Goal: Book appointment/travel/reservation

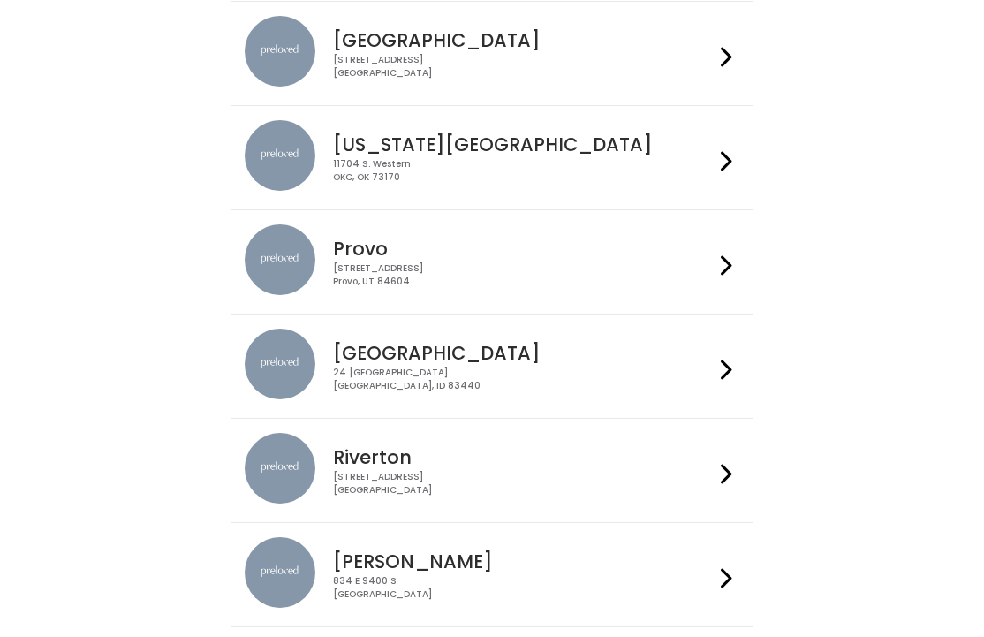
scroll to position [412, 0]
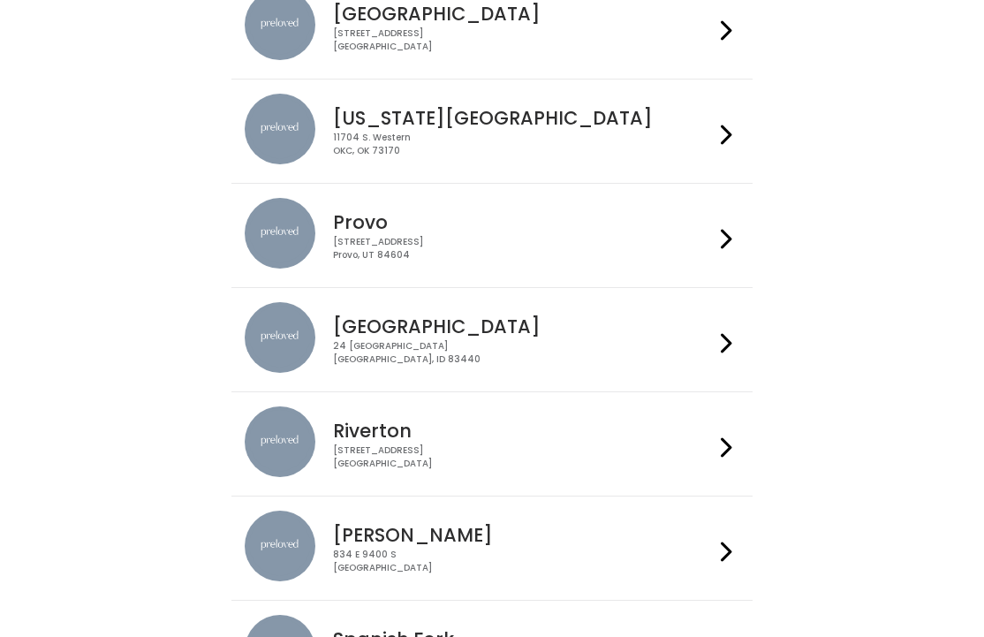
click at [581, 255] on div "[STREET_ADDRESS]" at bounding box center [523, 249] width 380 height 26
click at [538, 459] on div "[STREET_ADDRESS]" at bounding box center [523, 457] width 380 height 26
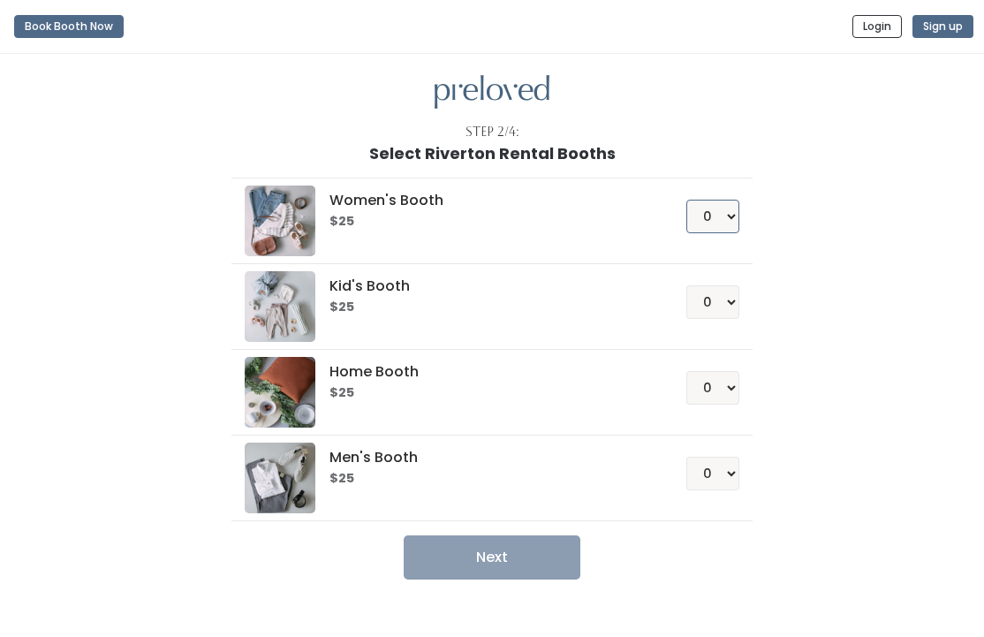
click at [723, 211] on select "0 1 2 3 4" at bounding box center [712, 217] width 53 height 34
select select "1"
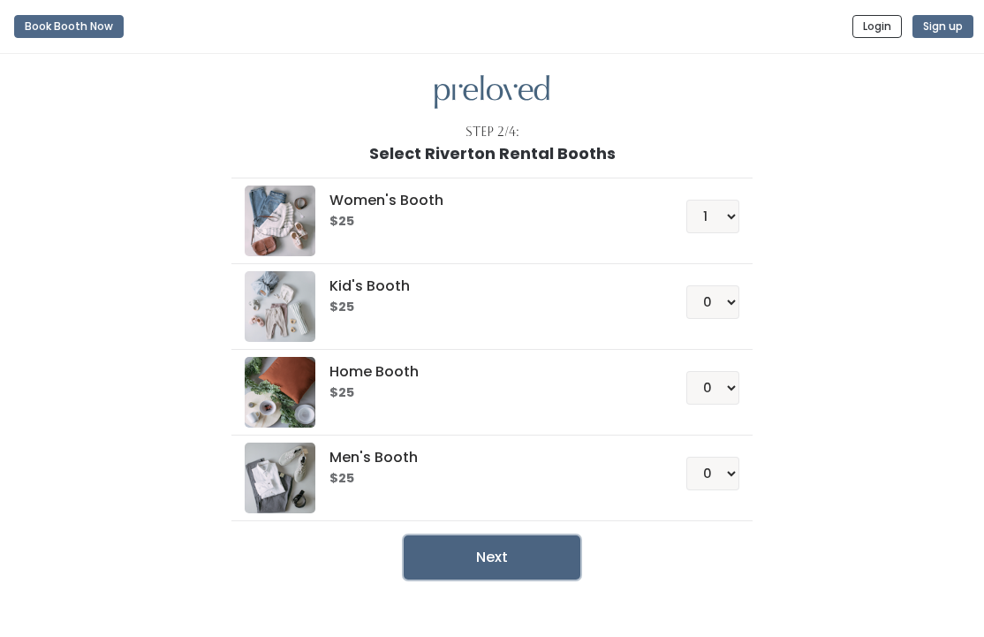
click at [512, 551] on button "Next" at bounding box center [492, 557] width 177 height 44
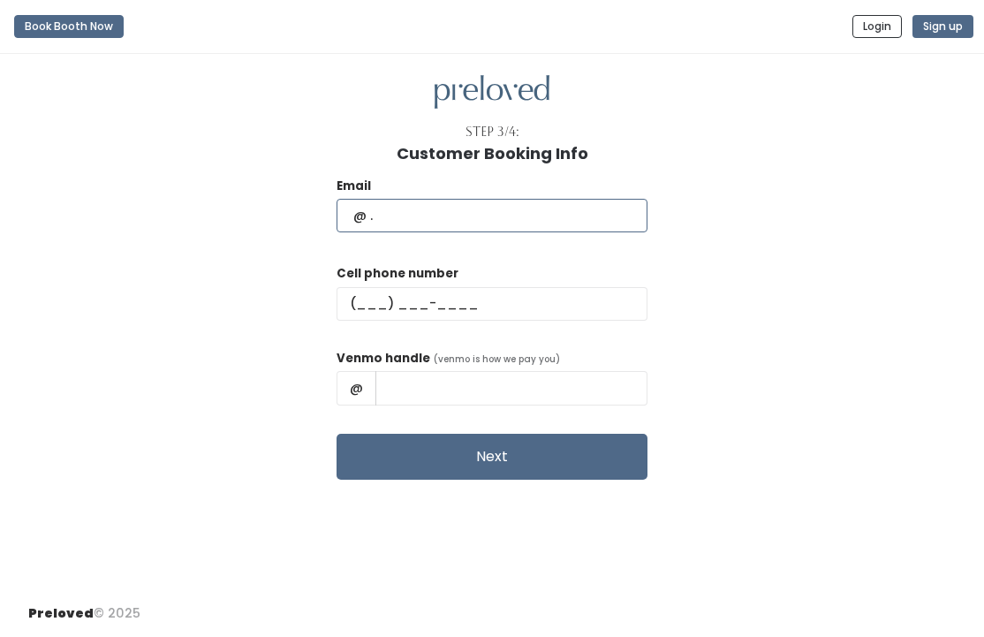
click at [432, 229] on input "text" at bounding box center [492, 216] width 311 height 34
type input "makaylarooks5@gmail.com"
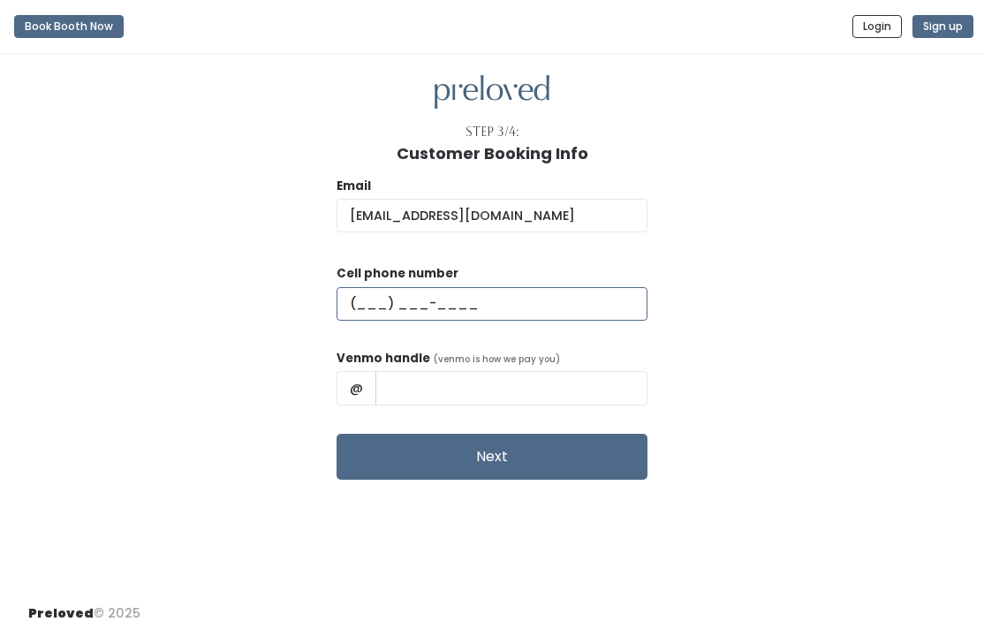
type input "(385) 221-7253"
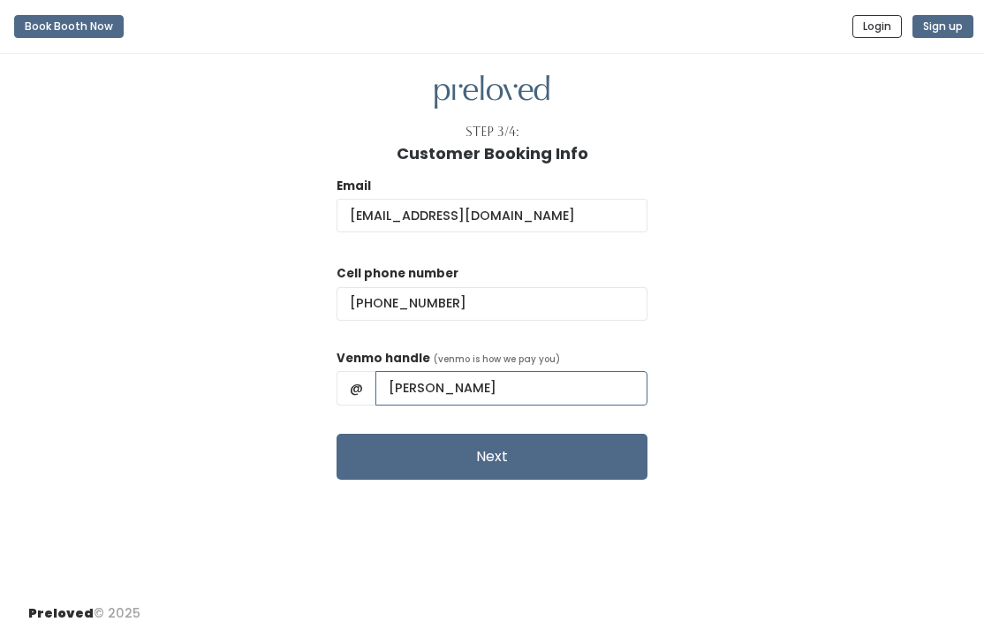
click at [497, 388] on input "Makayla Hill" at bounding box center [511, 388] width 272 height 34
click at [534, 397] on input "MakaylaHill" at bounding box center [511, 388] width 272 height 34
type input "MakaylaHill17"
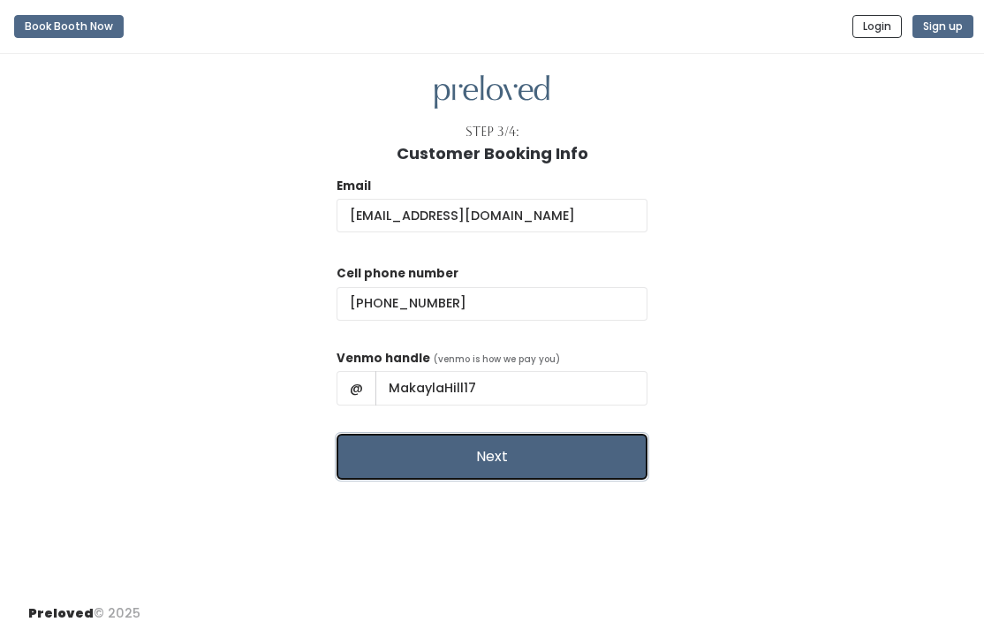
click at [525, 470] on button "Next" at bounding box center [492, 457] width 311 height 46
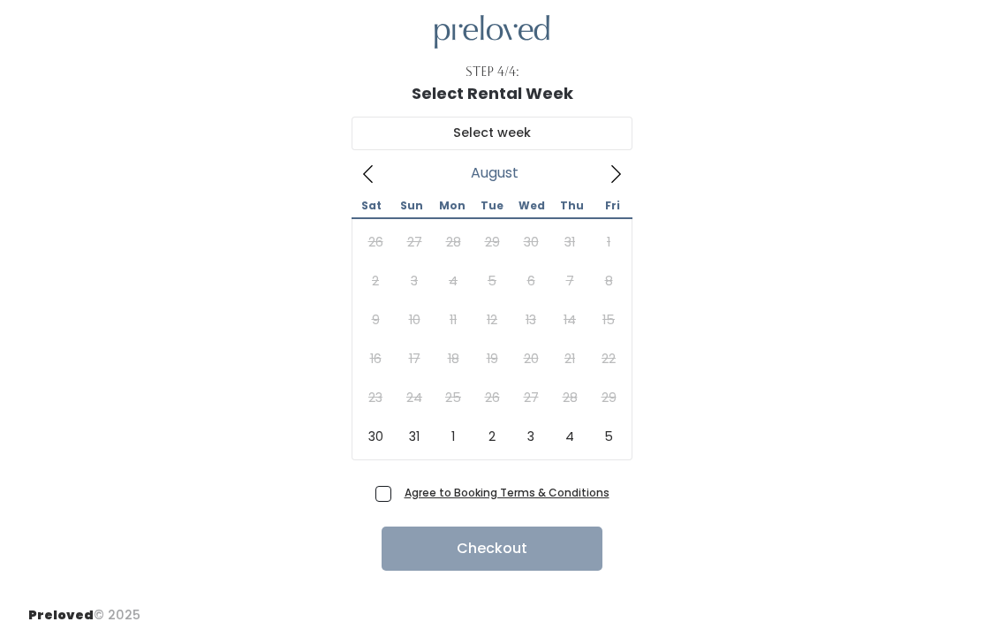
scroll to position [62, 0]
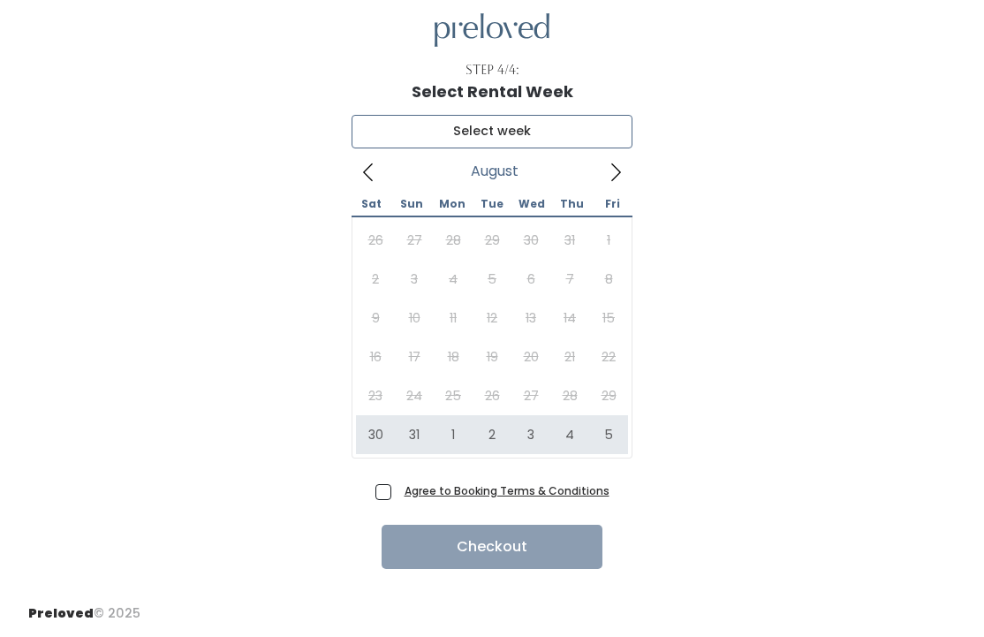
type input "[DATE] to [DATE]"
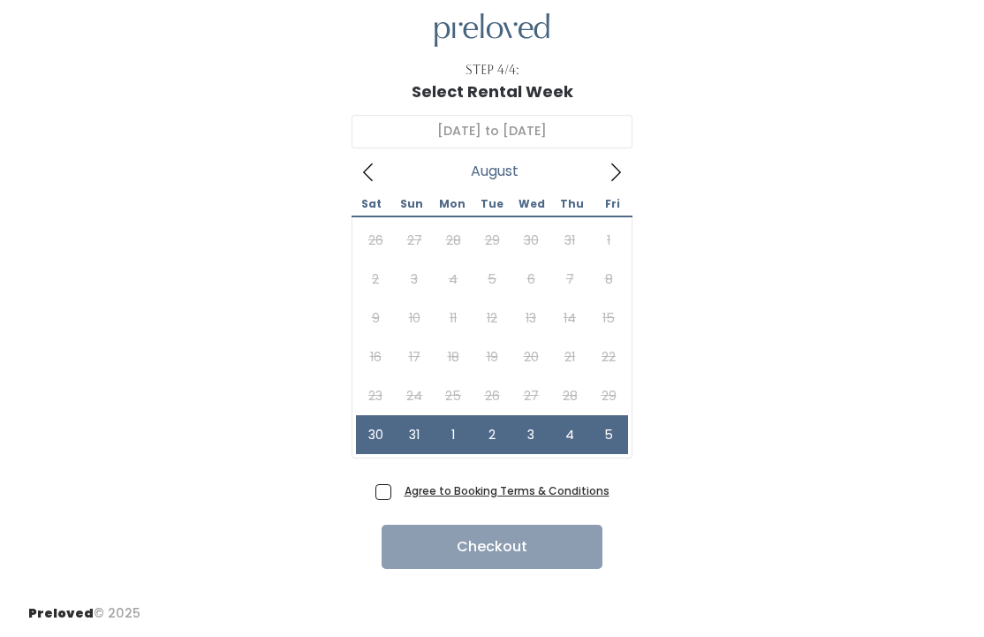
click at [397, 492] on span "Agree to Booking Terms & Conditions" at bounding box center [503, 490] width 212 height 18
click at [397, 492] on input "Agree to Booking Terms & Conditions" at bounding box center [402, 486] width 11 height 11
checkbox input "true"
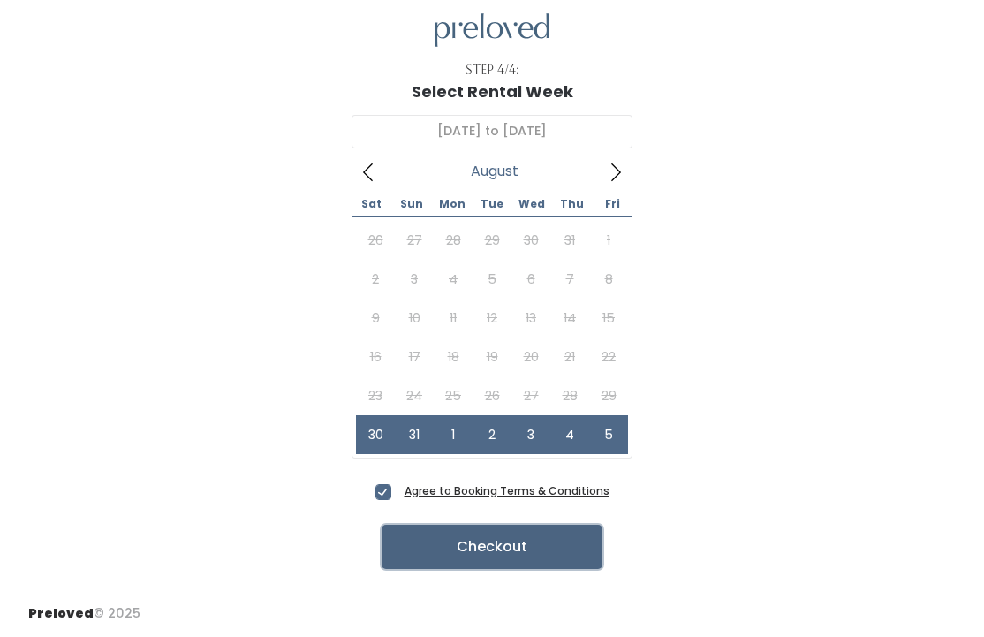
click at [411, 534] on button "Checkout" at bounding box center [492, 547] width 221 height 44
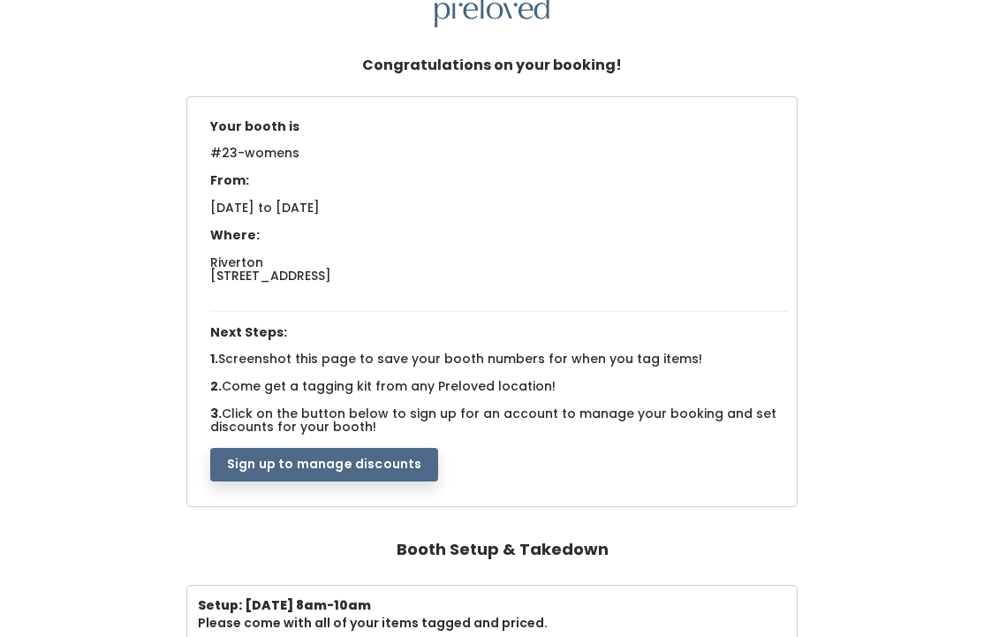
scroll to position [87, 0]
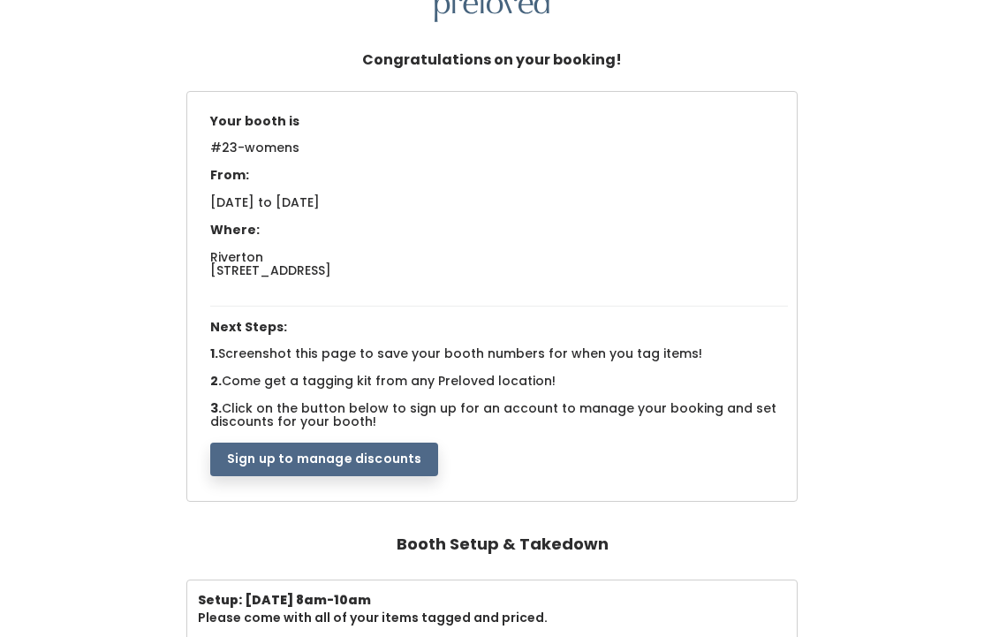
drag, startPoint x: 367, startPoint y: 420, endPoint x: 224, endPoint y: 227, distance: 239.4
click at [224, 226] on div "Your booth is #23-womens From: [DATE] to [DATE] Where: Riverton [STREET_ADDRESS…" at bounding box center [498, 291] width 595 height 370
click at [329, 409] on span "Click on the button below to sign up for an account to manage your booking and …" at bounding box center [493, 414] width 566 height 31
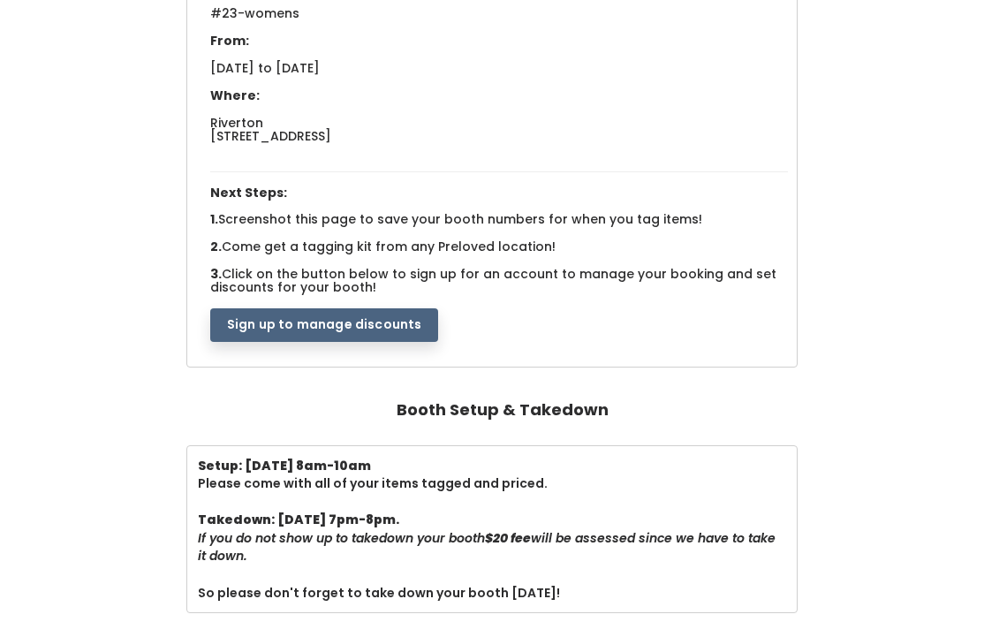
scroll to position [285, 0]
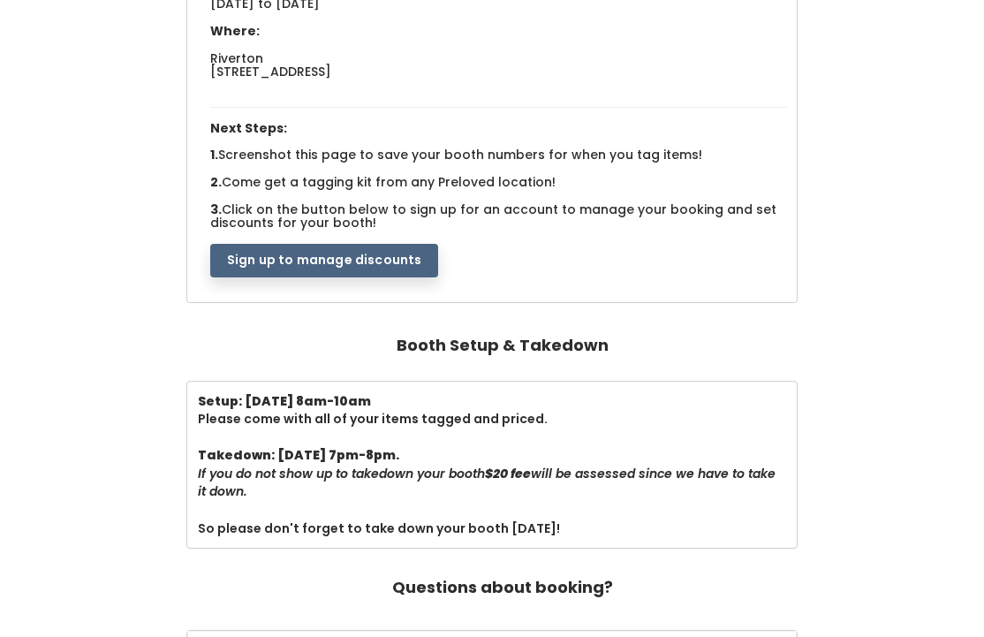
click at [360, 261] on button "Sign up to manage discounts" at bounding box center [324, 261] width 228 height 34
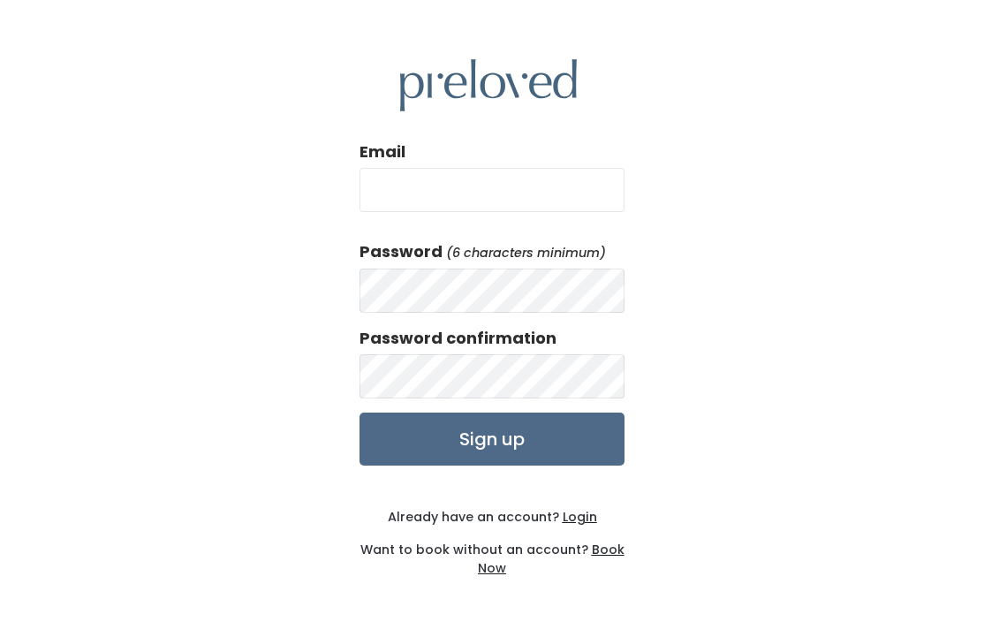
click at [400, 196] on input "Email" at bounding box center [492, 190] width 265 height 44
type input "makaylarooks5@gmail.com"
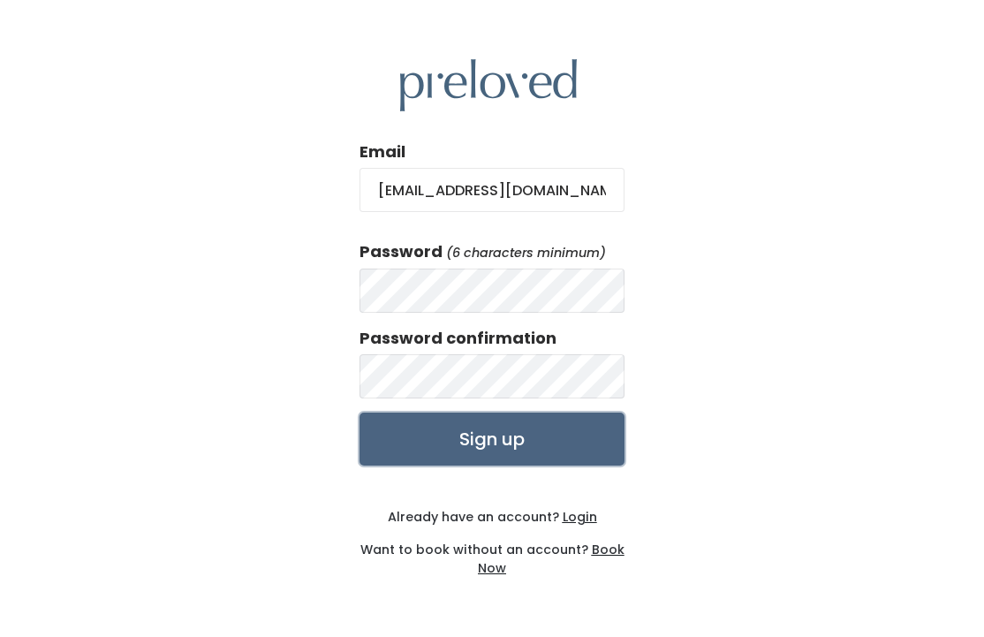
click at [527, 438] on input "Sign up" at bounding box center [492, 439] width 265 height 53
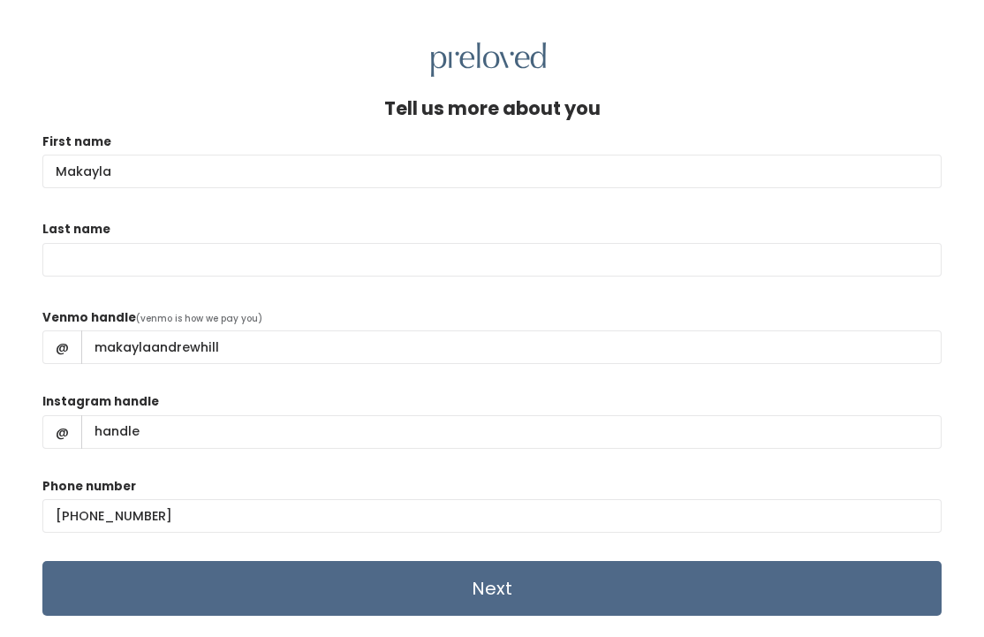
type input "Makayla"
click at [75, 257] on input "Last name" at bounding box center [491, 260] width 899 height 34
type input "Hill"
click at [66, 293] on form "First name Makayla Last name Hill Venmo handle (venmo is how we pay you) @ maka…" at bounding box center [491, 374] width 899 height 484
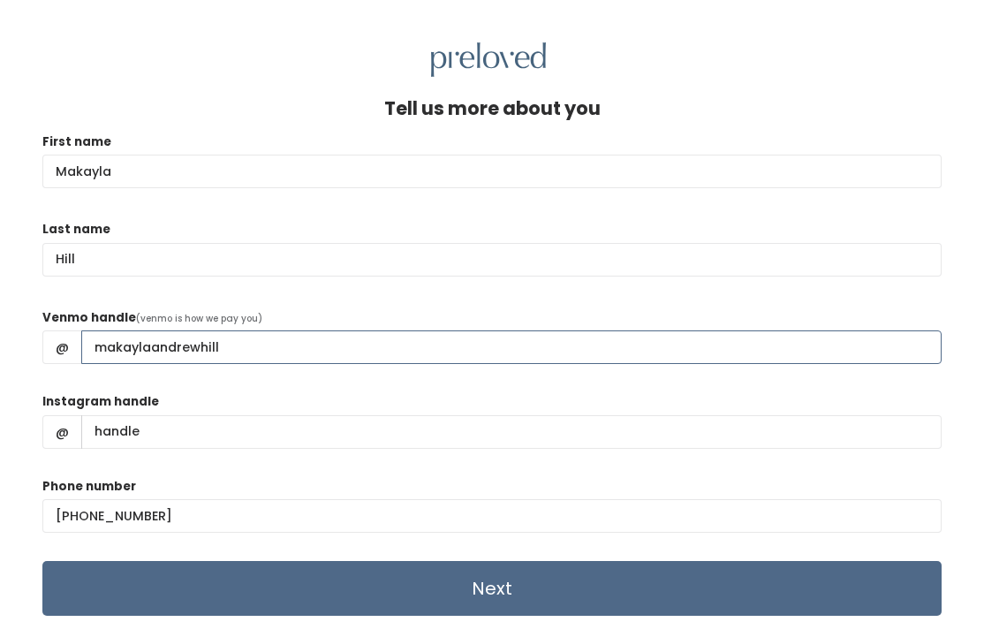
click at [216, 345] on input "makaylaandrewhill" at bounding box center [511, 347] width 860 height 34
type input "m"
type input "MakaylaHill17"
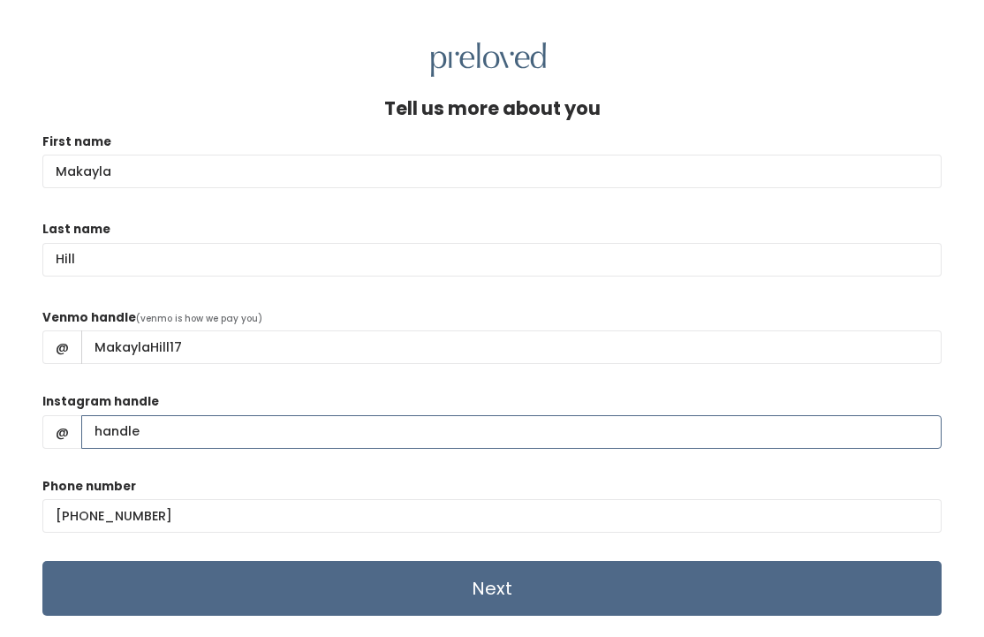
click at [176, 431] on input "Instagram handle" at bounding box center [511, 432] width 860 height 34
type input "n"
type input "makayla.hill17"
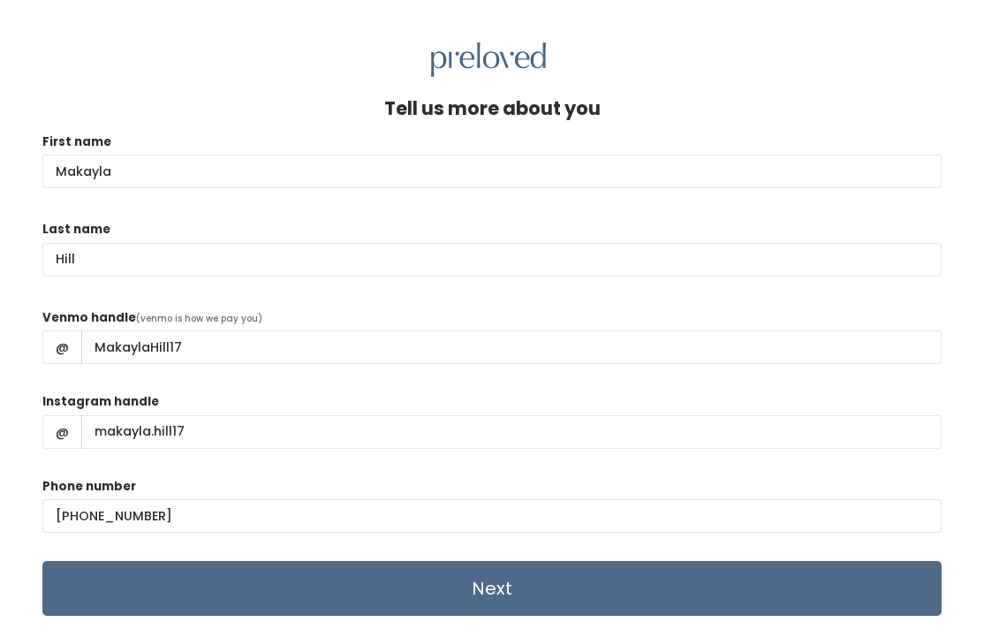
click at [170, 479] on div "Phone number (385) 221-7253" at bounding box center [491, 512] width 899 height 71
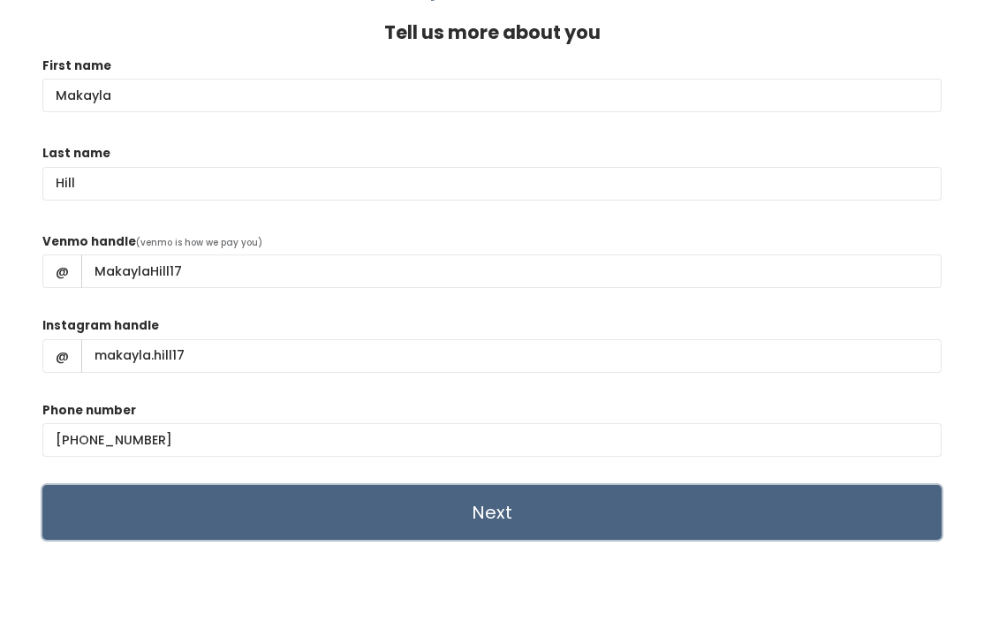
click at [182, 491] on input "Next" at bounding box center [491, 512] width 899 height 55
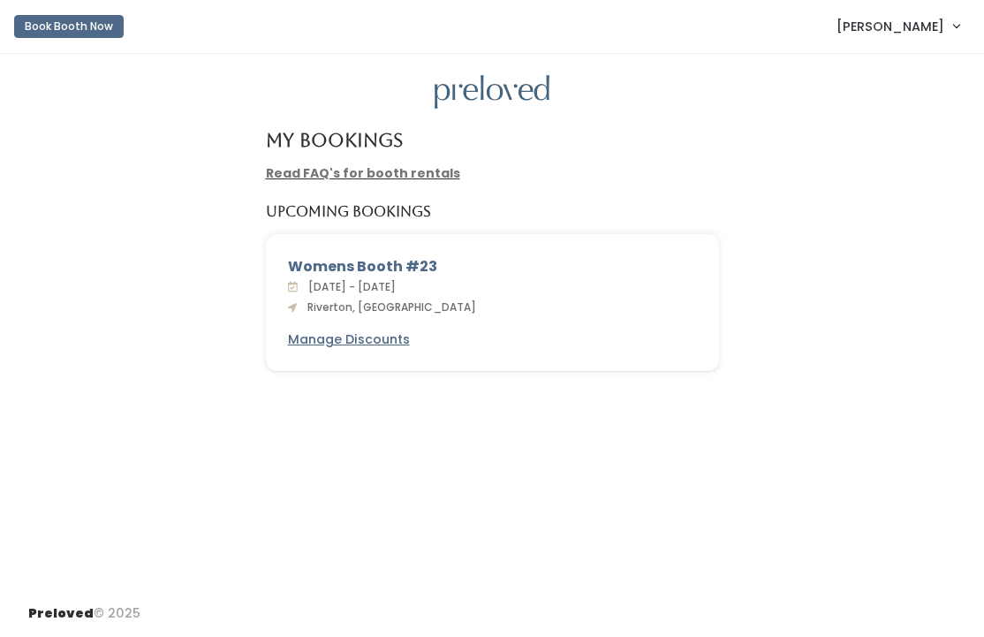
click at [359, 174] on link "Read FAQ's for booth rentals" at bounding box center [363, 173] width 194 height 18
